Goal: Task Accomplishment & Management: Use online tool/utility

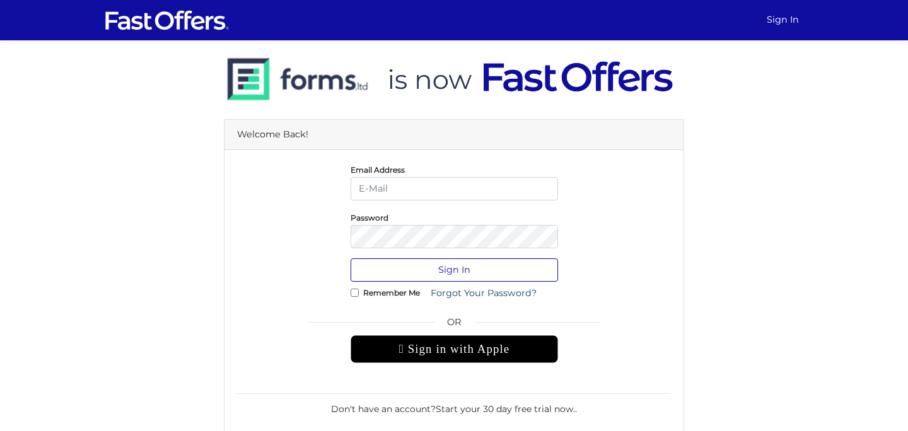
type input "dulith@strata.ca"
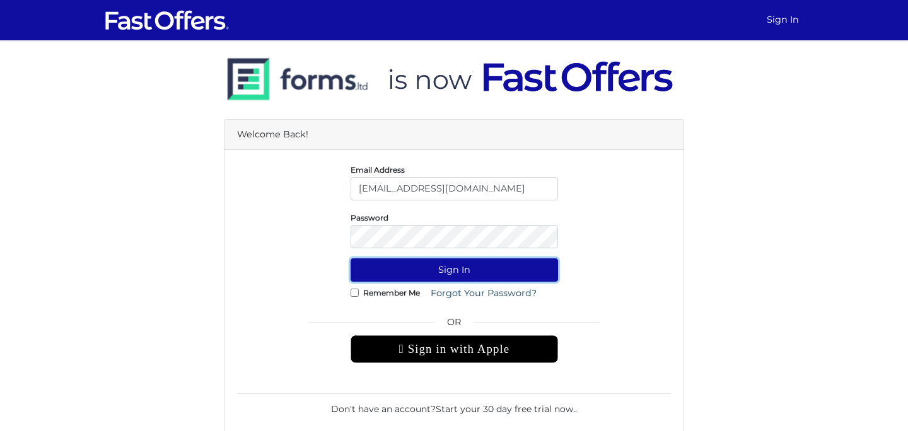
click at [421, 272] on button "Sign In" at bounding box center [454, 270] width 207 height 23
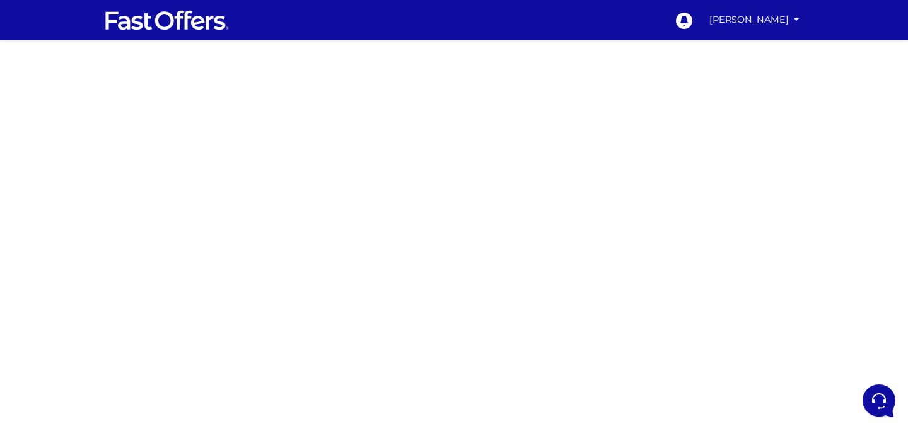
scroll to position [21, 0]
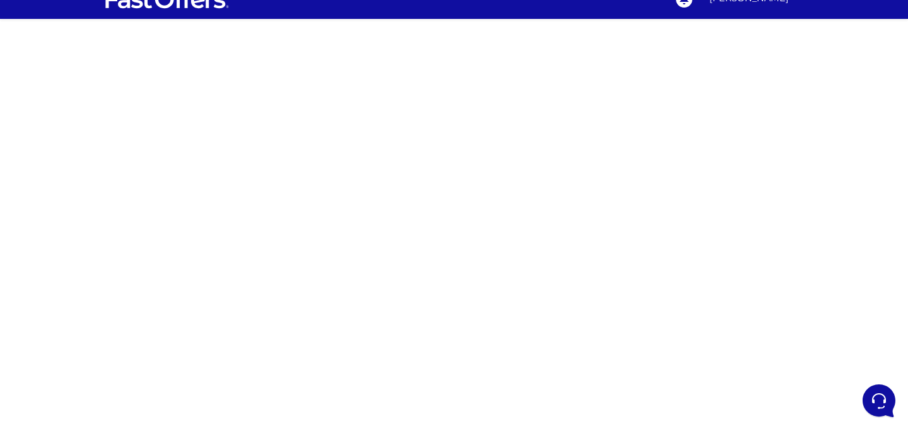
click at [713, 356] on div at bounding box center [454, 334] width 908 height 631
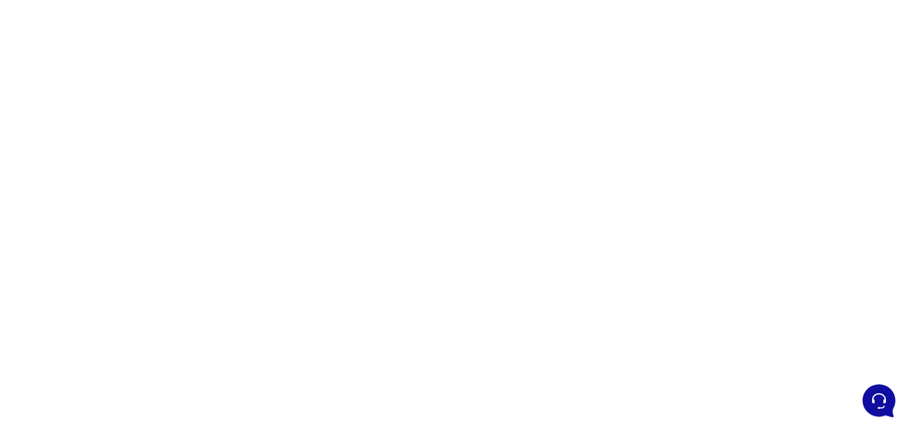
scroll to position [158, 0]
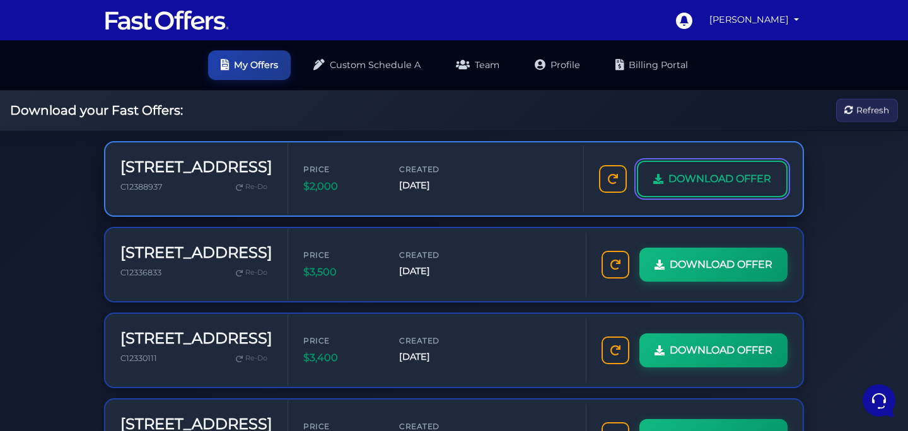
click at [703, 190] on link "DOWNLOAD OFFER" at bounding box center [712, 179] width 151 height 37
